Goal: Task Accomplishment & Management: Manage account settings

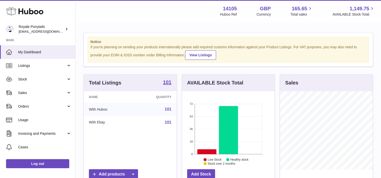
scroll to position [79, 93]
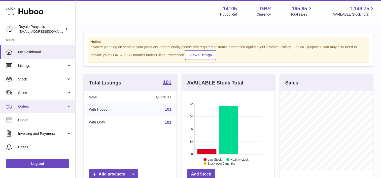
click at [51, 108] on span "Orders" at bounding box center [42, 106] width 48 height 5
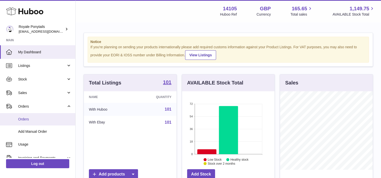
click at [35, 116] on link "Orders" at bounding box center [37, 119] width 75 height 12
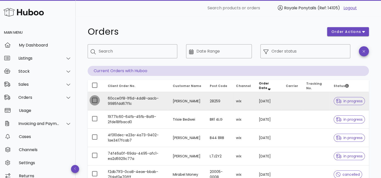
click at [94, 100] on div at bounding box center [94, 100] width 9 height 9
click at [356, 31] on span "order actions" at bounding box center [346, 31] width 30 height 5
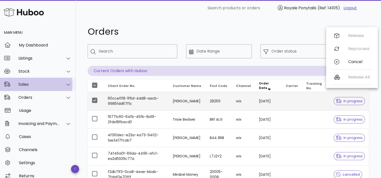
click at [37, 90] on div "Sales" at bounding box center [38, 84] width 76 height 13
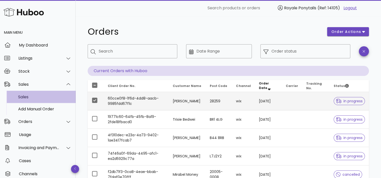
click at [35, 99] on div "Sales" at bounding box center [44, 97] width 53 height 5
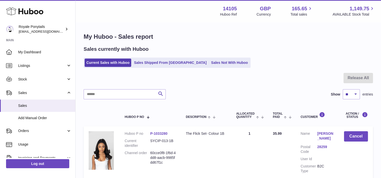
click at [328, 147] on link "28259" at bounding box center [326, 147] width 17 height 5
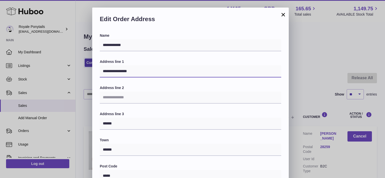
click at [170, 74] on input "**********" at bounding box center [190, 72] width 181 height 12
type input "*"
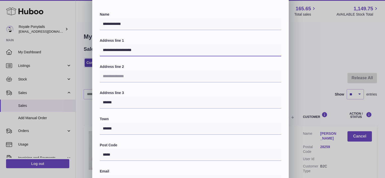
scroll to position [24, 0]
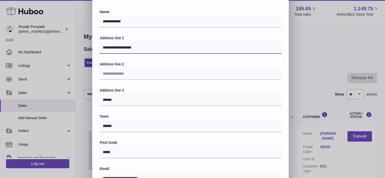
type input "**********"
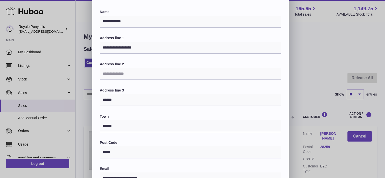
click at [118, 153] on input "*****" at bounding box center [190, 153] width 181 height 12
type input "*"
type input "*****"
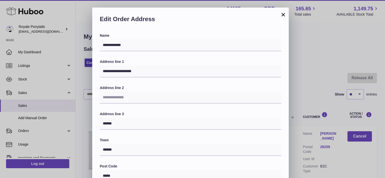
scroll to position [139, 0]
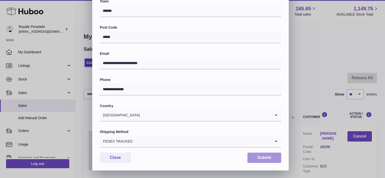
click at [269, 160] on button "Submit" at bounding box center [264, 158] width 34 height 10
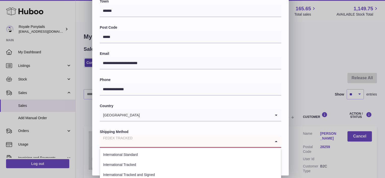
click at [188, 144] on input "Search for option" at bounding box center [185, 142] width 171 height 12
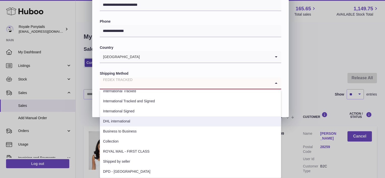
scroll to position [0, 0]
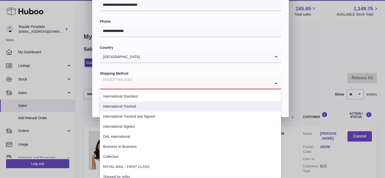
click at [140, 105] on li "International Tracked" at bounding box center [190, 107] width 181 height 10
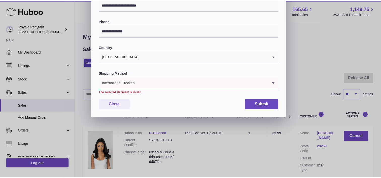
scroll to position [144, 0]
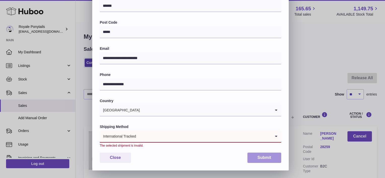
click at [264, 159] on button "Submit" at bounding box center [264, 158] width 34 height 10
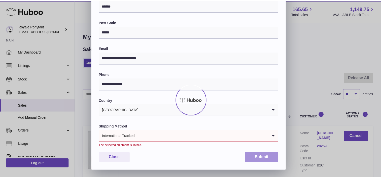
scroll to position [0, 0]
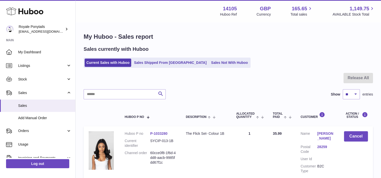
click at [327, 146] on link "28259" at bounding box center [326, 147] width 17 height 5
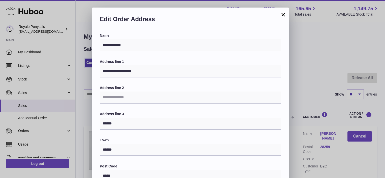
click at [286, 15] on div "Edit Order Address" at bounding box center [190, 21] width 197 height 26
click at [284, 15] on button "×" at bounding box center [283, 15] width 6 height 6
